Goal: Task Accomplishment & Management: Manage account settings

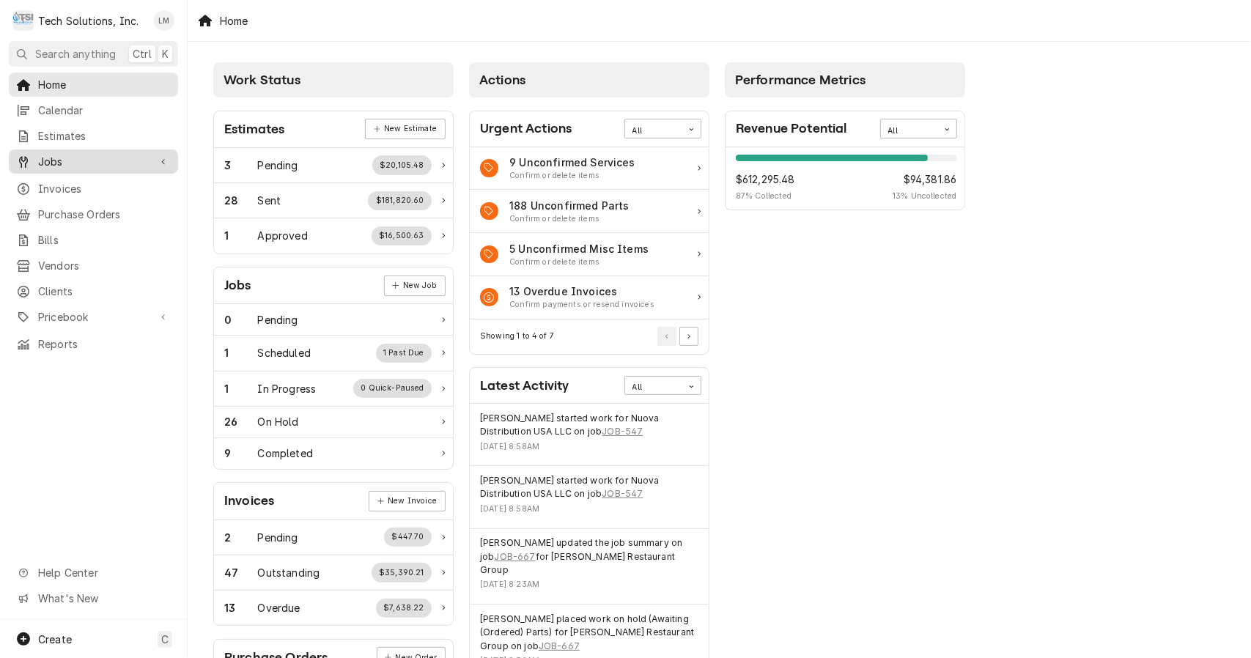
click at [119, 156] on span "Jobs" at bounding box center [93, 161] width 111 height 15
click at [75, 181] on span "Jobs" at bounding box center [104, 186] width 133 height 15
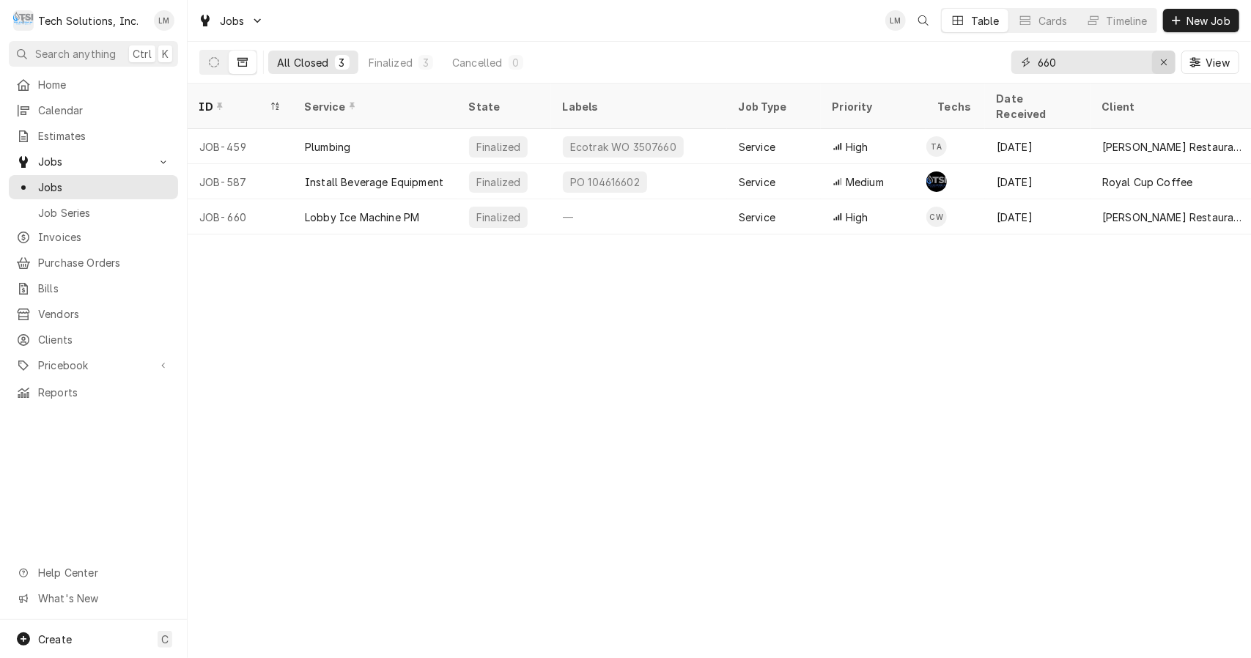
click at [1166, 66] on icon "Erase input" at bounding box center [1164, 62] width 8 height 10
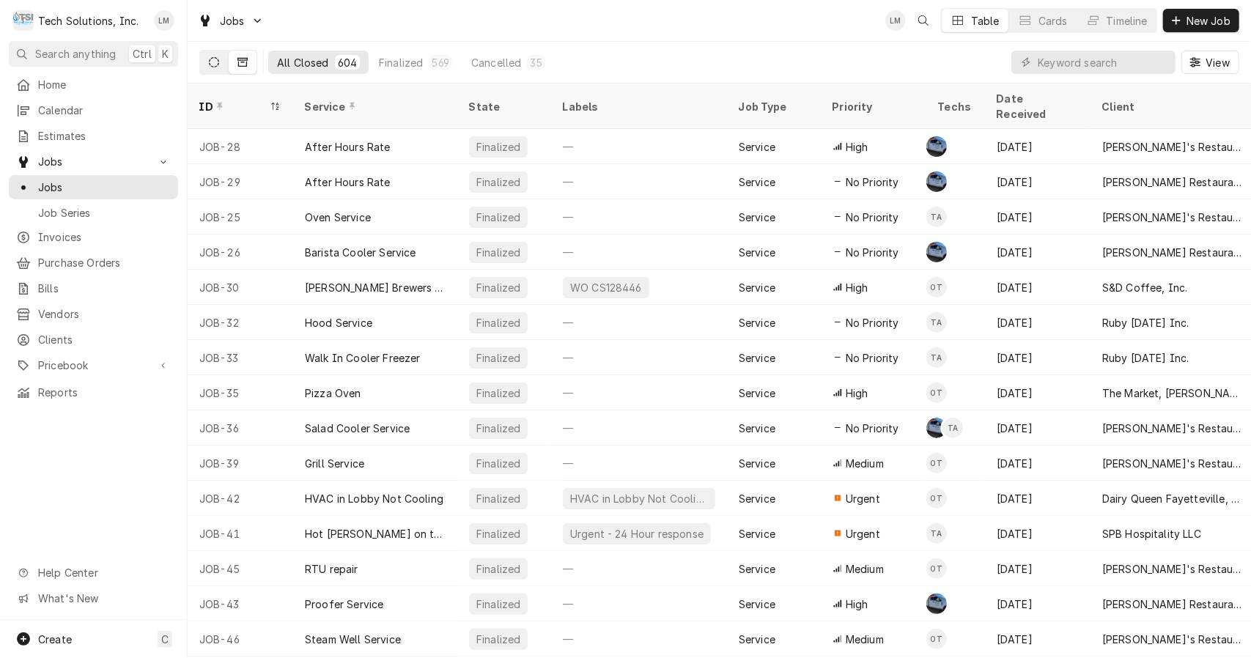
click at [223, 61] on button "Dynamic Content Wrapper" at bounding box center [214, 62] width 28 height 23
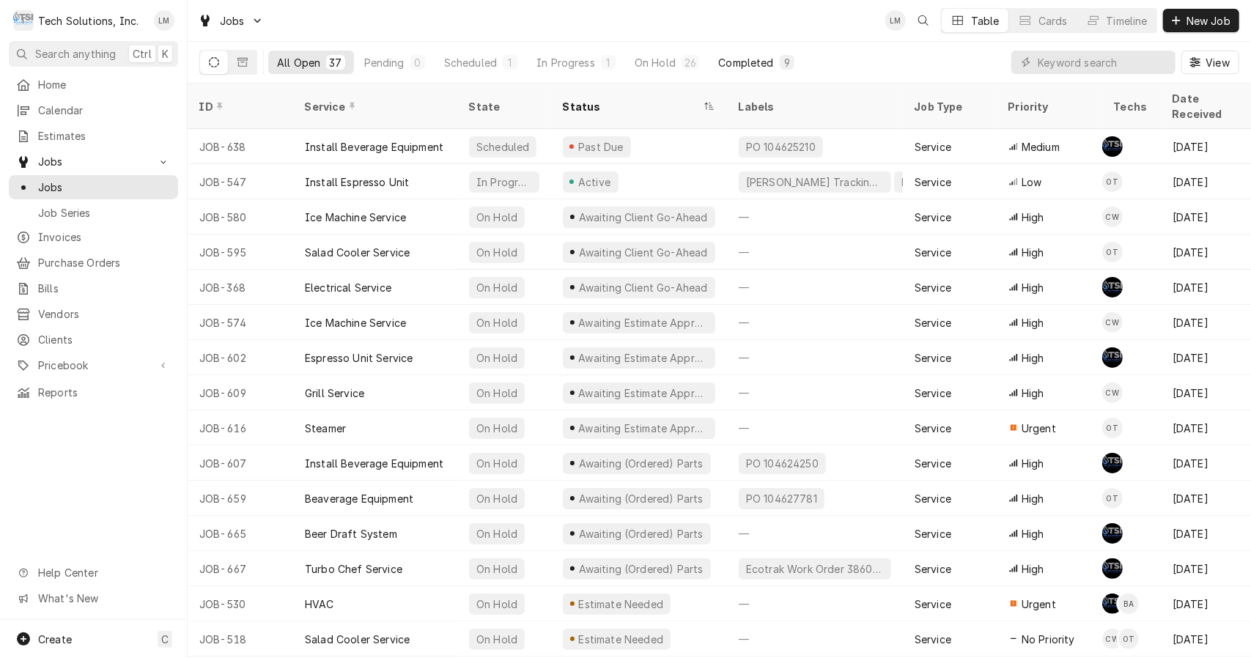
click at [765, 71] on button "Completed 9" at bounding box center [755, 62] width 93 height 23
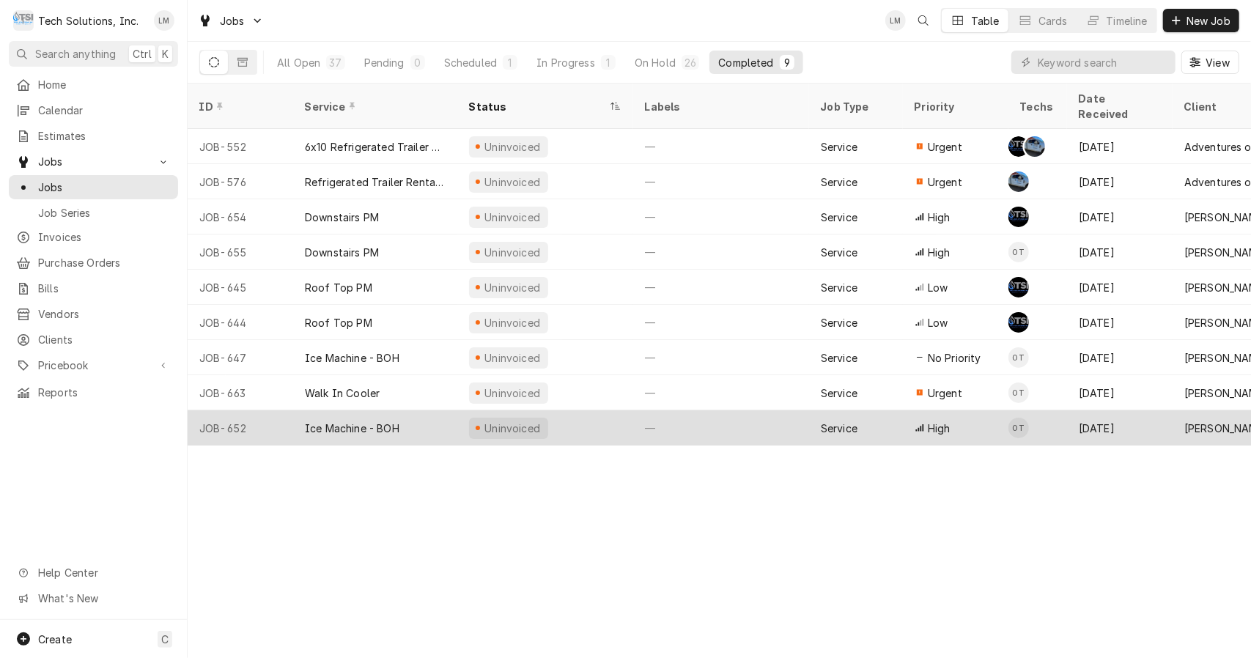
click at [382, 421] on div "Ice Machine - BOH" at bounding box center [352, 428] width 95 height 15
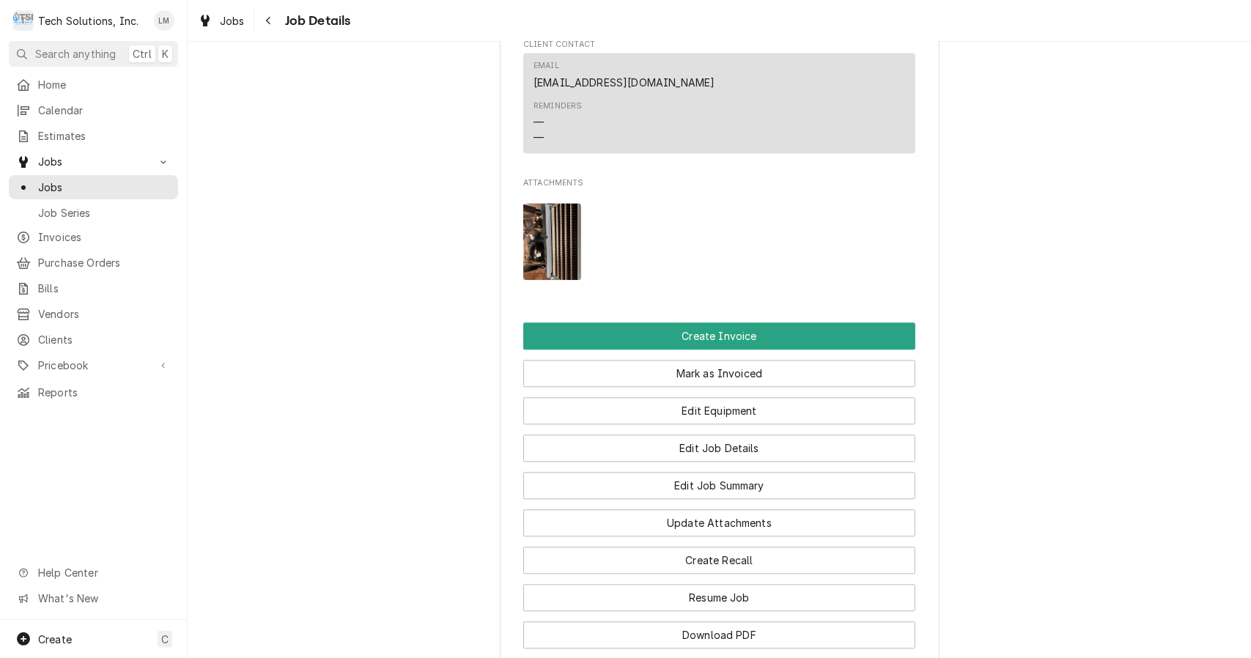
scroll to position [2133, 0]
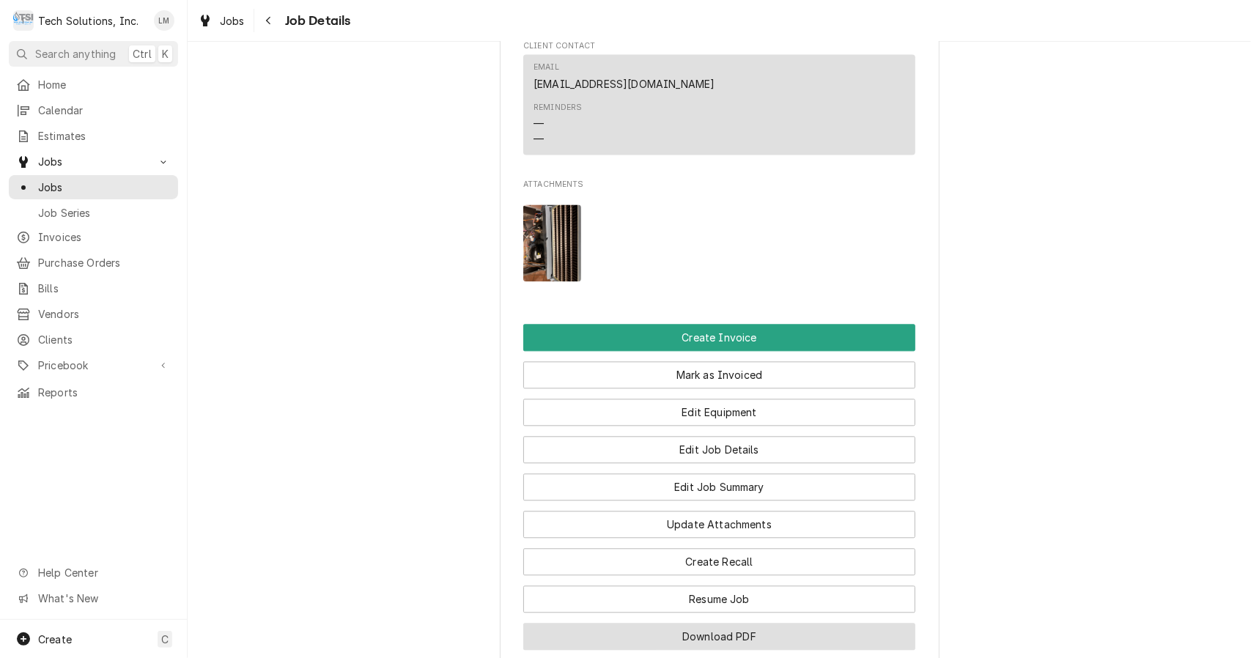
click at [905, 623] on button "Download PDF" at bounding box center [719, 636] width 392 height 27
